Goal: Task Accomplishment & Management: Use online tool/utility

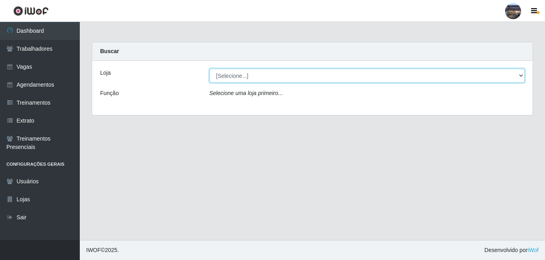
click at [521, 73] on select "[Selecione...] Gostinho da Roça" at bounding box center [366, 76] width 315 height 14
select select "303"
click at [209, 69] on select "[Selecione...] Gostinho da Roça" at bounding box center [366, 76] width 315 height 14
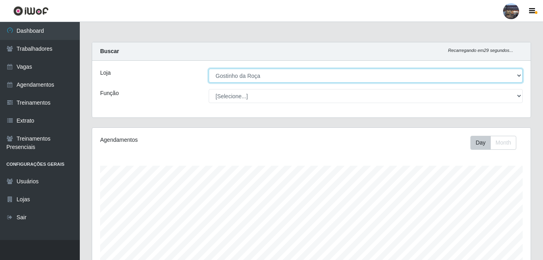
scroll to position [165, 438]
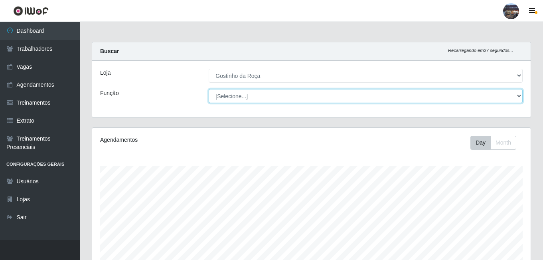
click at [519, 95] on select "[Selecione...] ASG ASG + ASG ++ Embalador Embalador + Embalador ++ Operador de …" at bounding box center [366, 96] width 314 height 14
select select "1"
click at [209, 89] on select "[Selecione...] ASG ASG + ASG ++ Embalador Embalador + Embalador ++ Operador de …" at bounding box center [366, 96] width 314 height 14
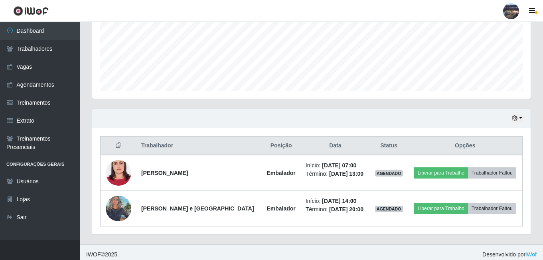
scroll to position [199, 0]
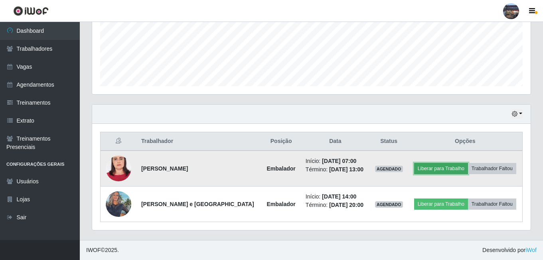
click at [437, 169] on button "Liberar para Trabalho" at bounding box center [441, 168] width 54 height 11
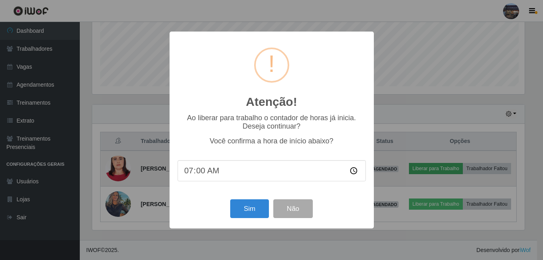
scroll to position [165, 434]
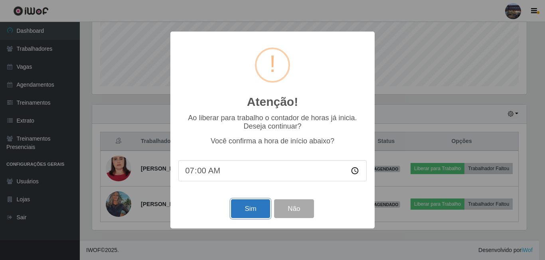
click at [240, 208] on button "Sim" at bounding box center [250, 208] width 39 height 19
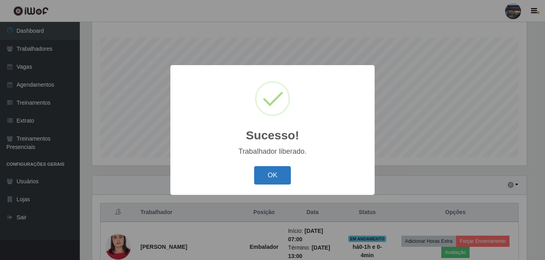
click at [270, 174] on button "OK" at bounding box center [272, 175] width 37 height 19
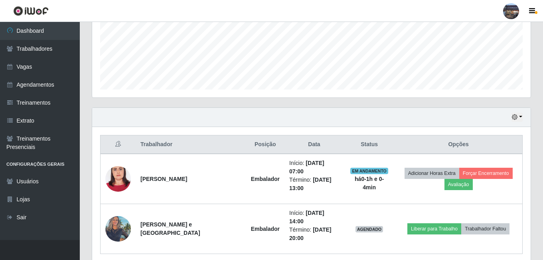
scroll to position [197, 0]
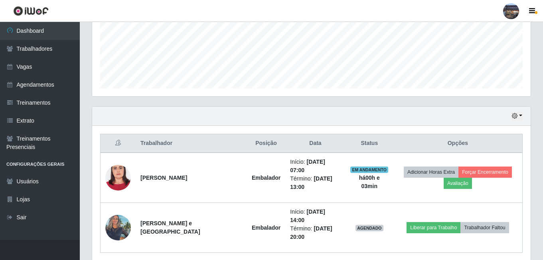
click at [487, 259] on html "Perfil Alterar Senha Sair Dashboard Trabalhadores Vagas Agendamentos Treinament…" at bounding box center [271, 46] width 543 height 487
